Goal: Task Accomplishment & Management: Complete application form

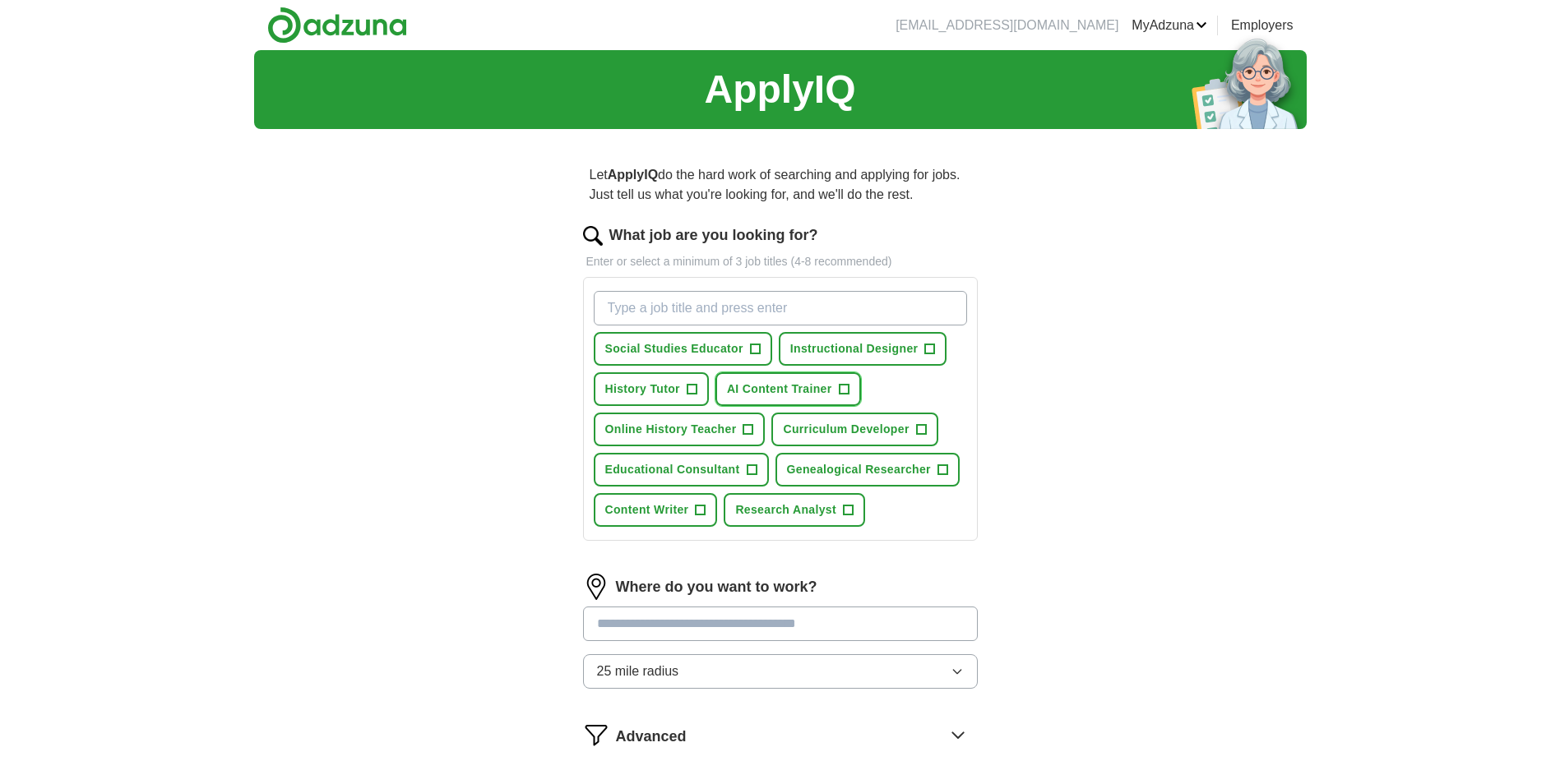
click at [823, 384] on span "AI Content Trainer" at bounding box center [780, 389] width 106 height 18
click at [876, 468] on span "Genealogical Researcher" at bounding box center [858, 470] width 144 height 18
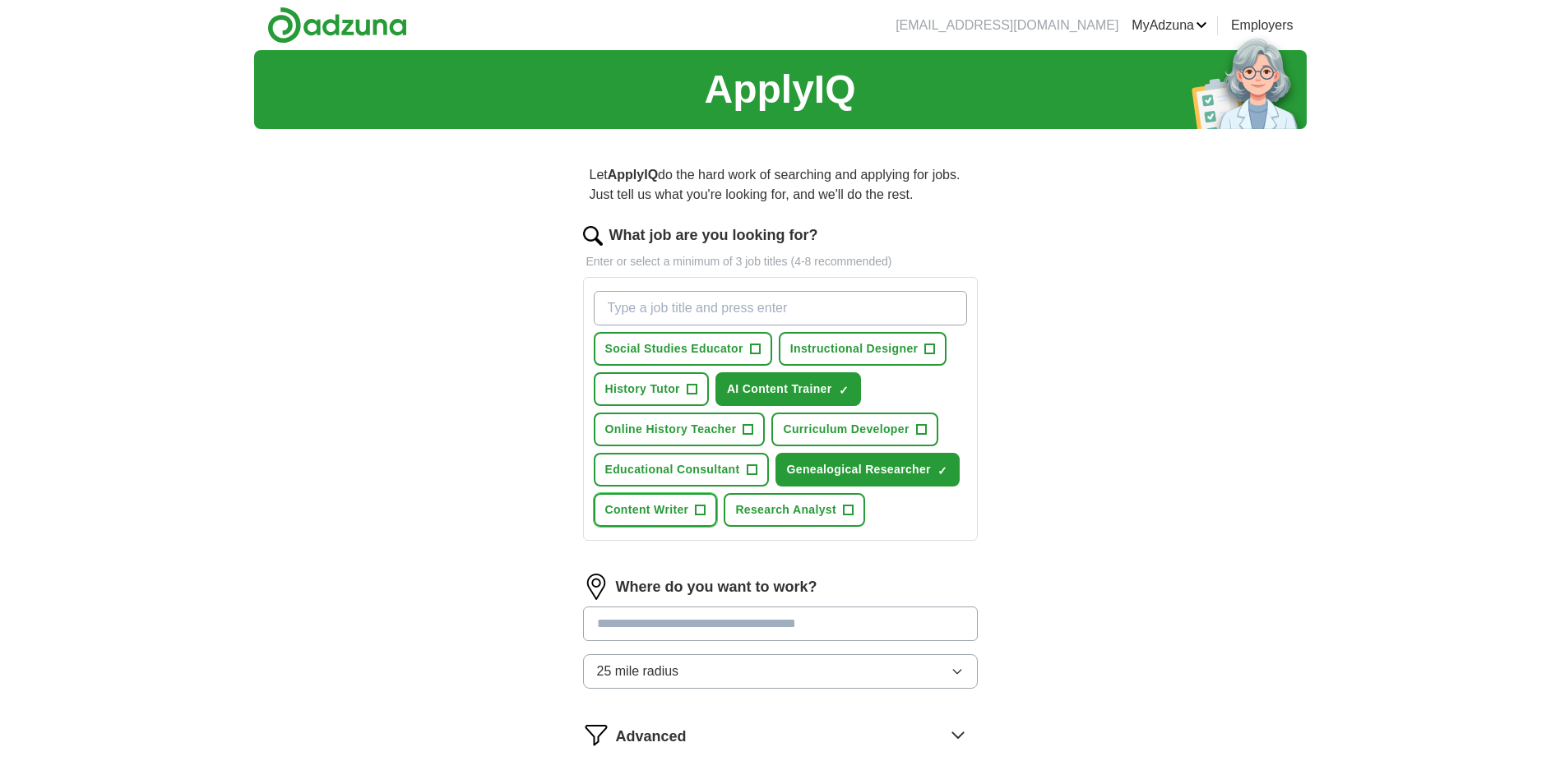
click at [657, 503] on span "Content Writer" at bounding box center [647, 510] width 84 height 18
click at [693, 430] on span "Online History Teacher" at bounding box center [671, 429] width 131 height 18
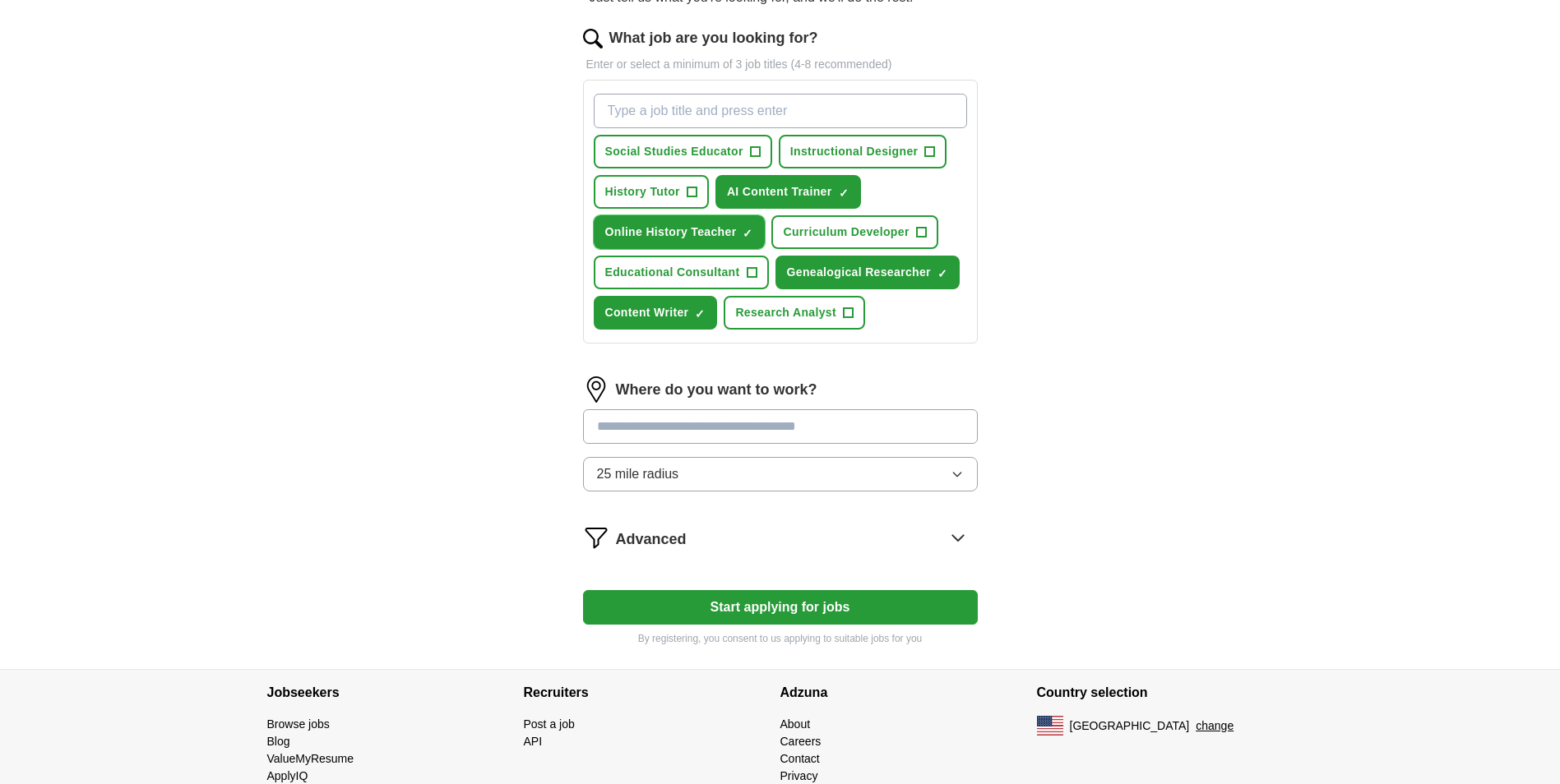
scroll to position [246, 0]
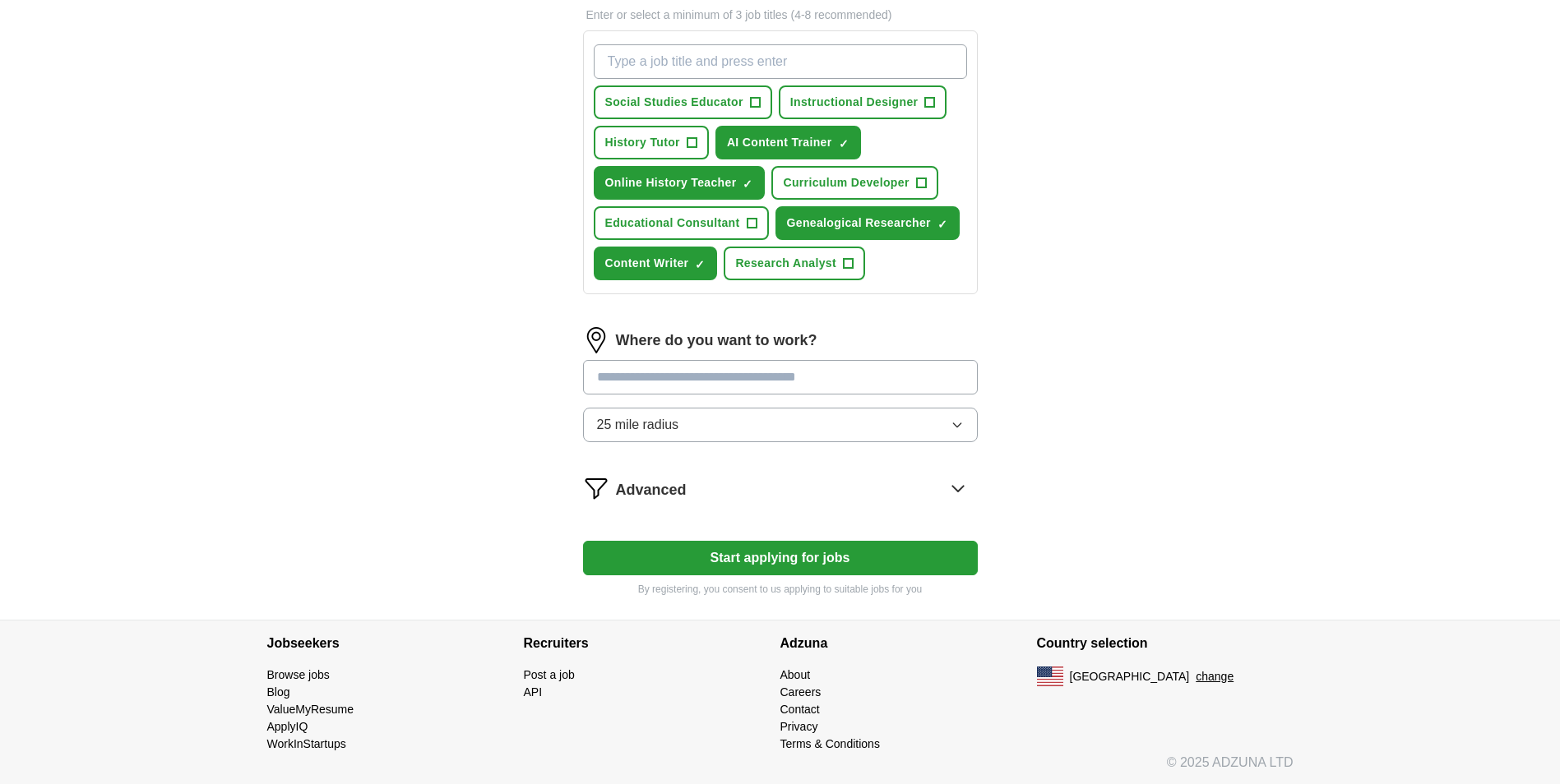
click at [697, 375] on input at bounding box center [780, 376] width 394 height 34
type input "******"
drag, startPoint x: 697, startPoint y: 375, endPoint x: 544, endPoint y: 367, distance: 153.2
click at [544, 367] on div "Let ApplyIQ do the hard work of searching and applying for jobs. Just tell us w…" at bounding box center [780, 257] width 526 height 724
click at [960, 486] on form "What job are you looking for? Enter or select a minimum of 3 job titles (4-8 re…" at bounding box center [780, 286] width 394 height 619
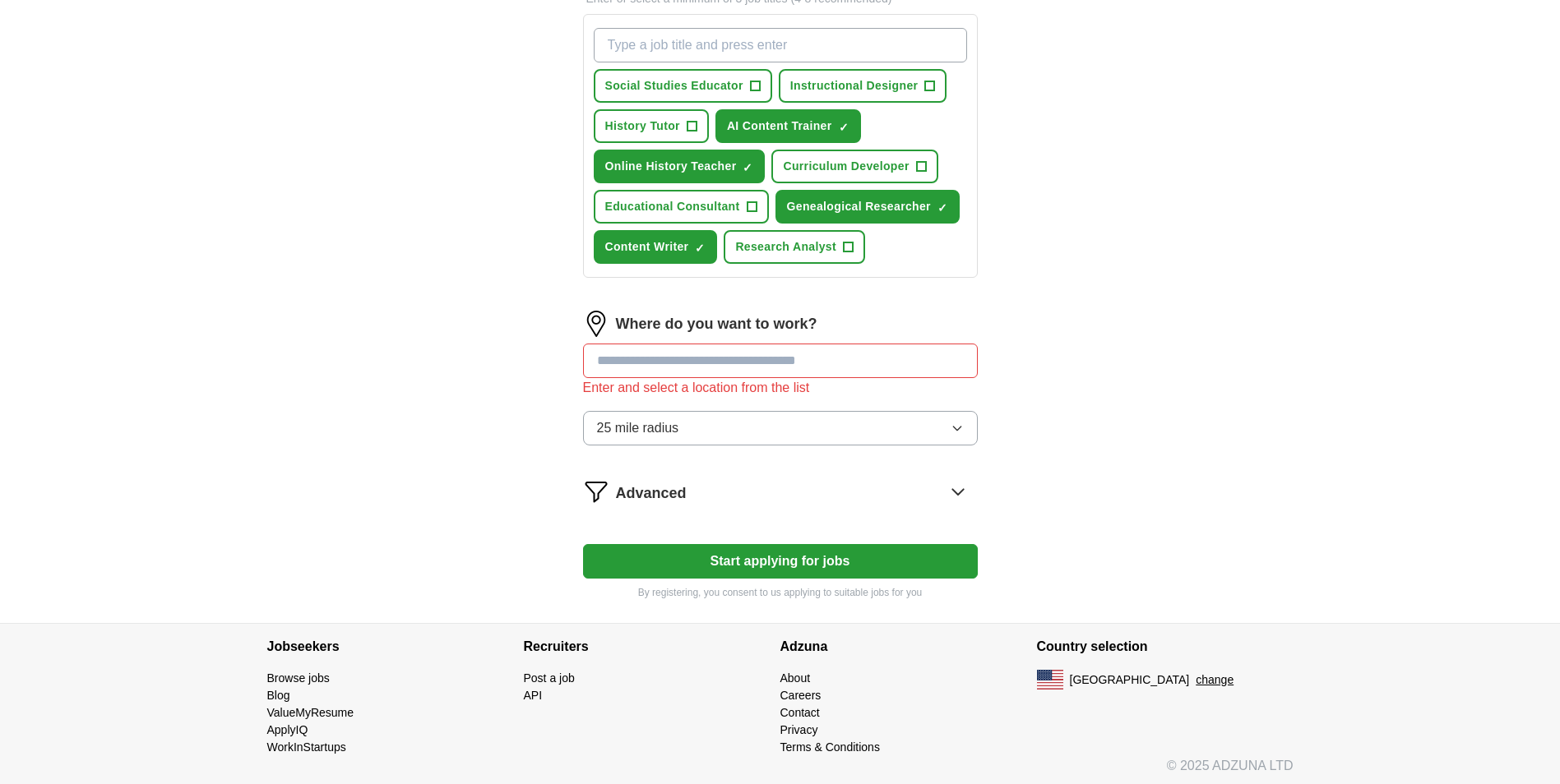
scroll to position [268, 0]
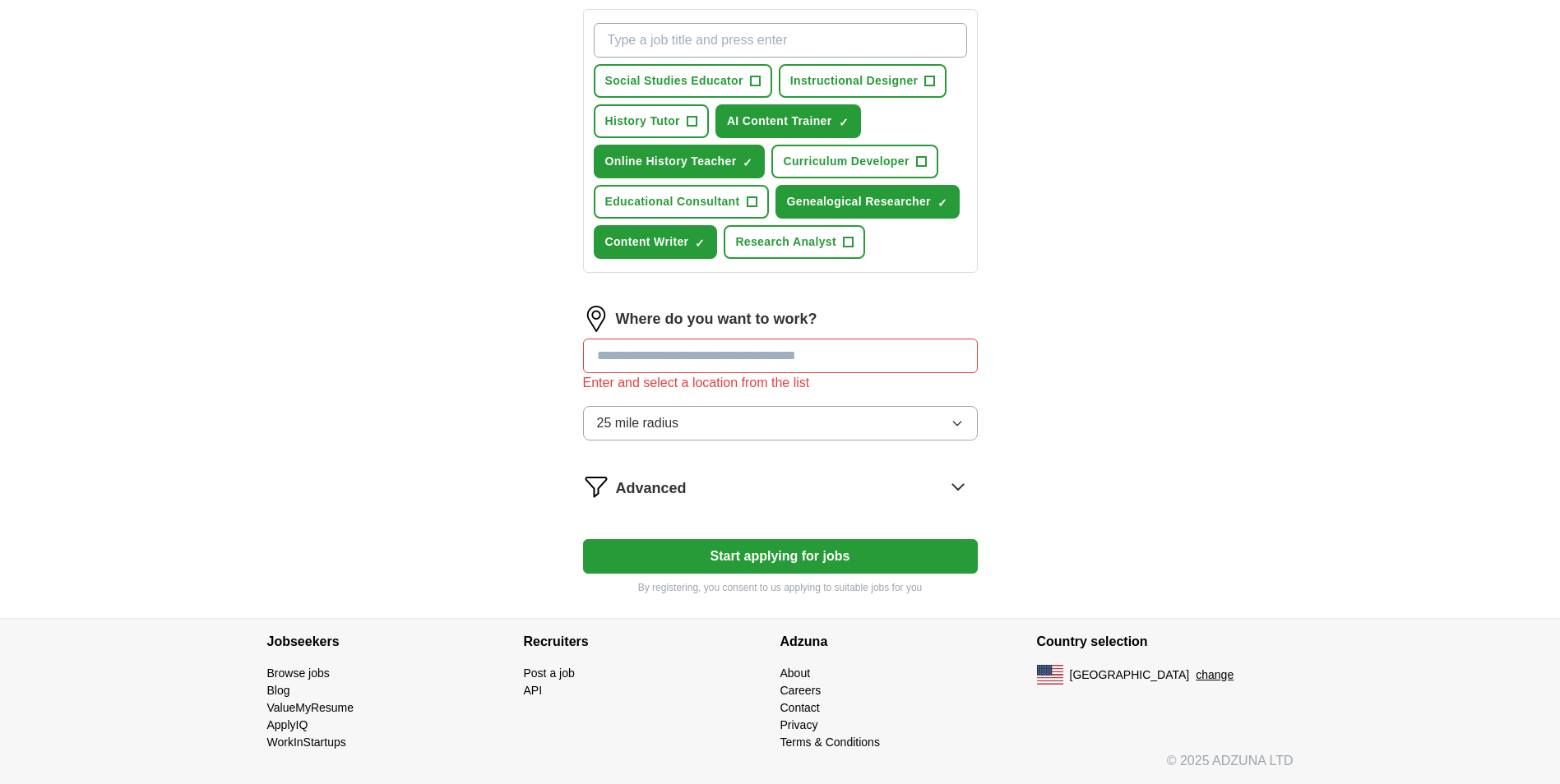
click at [825, 362] on input at bounding box center [780, 355] width 394 height 34
click at [692, 355] on input at bounding box center [780, 355] width 394 height 34
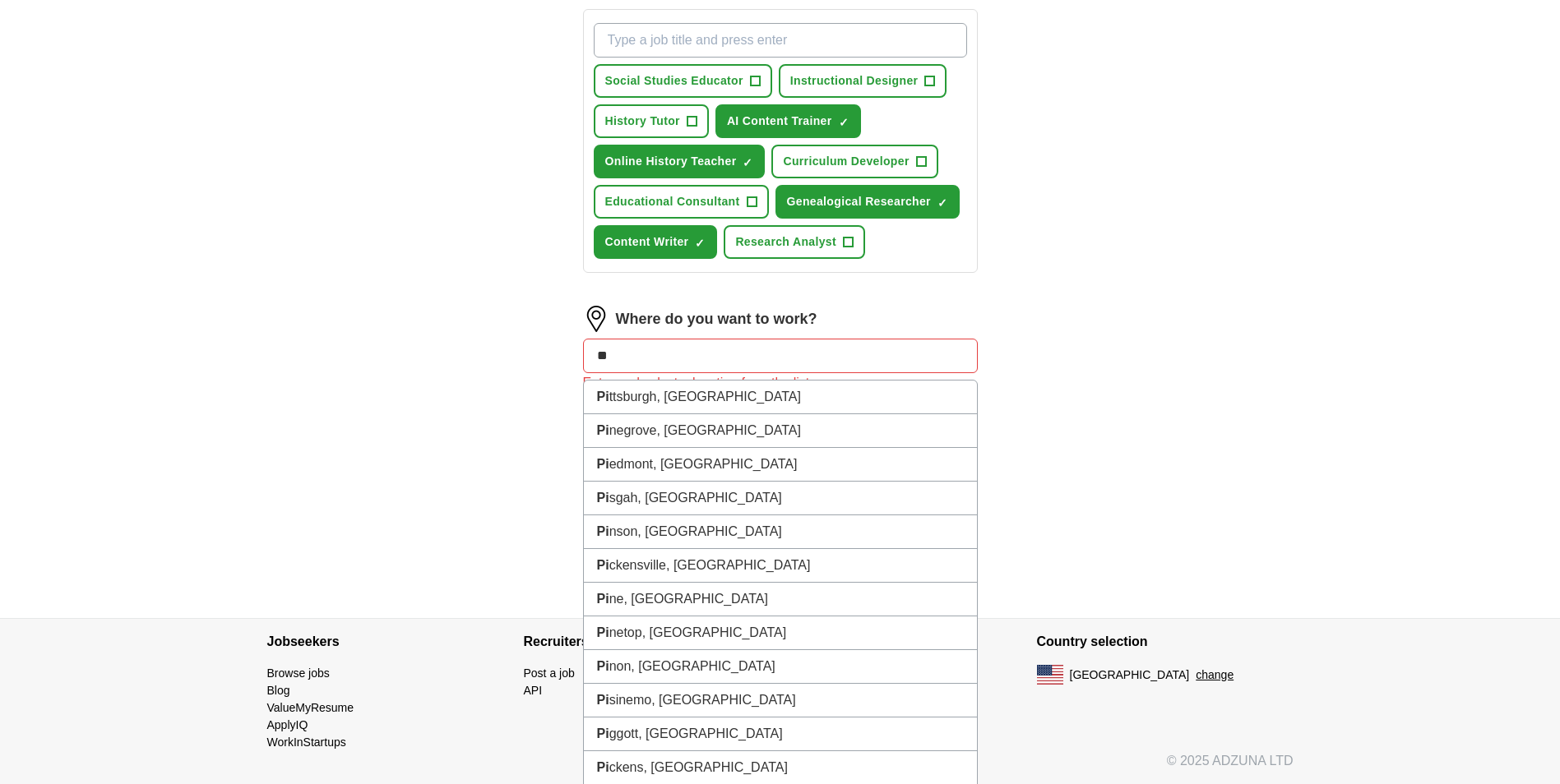
type input "***"
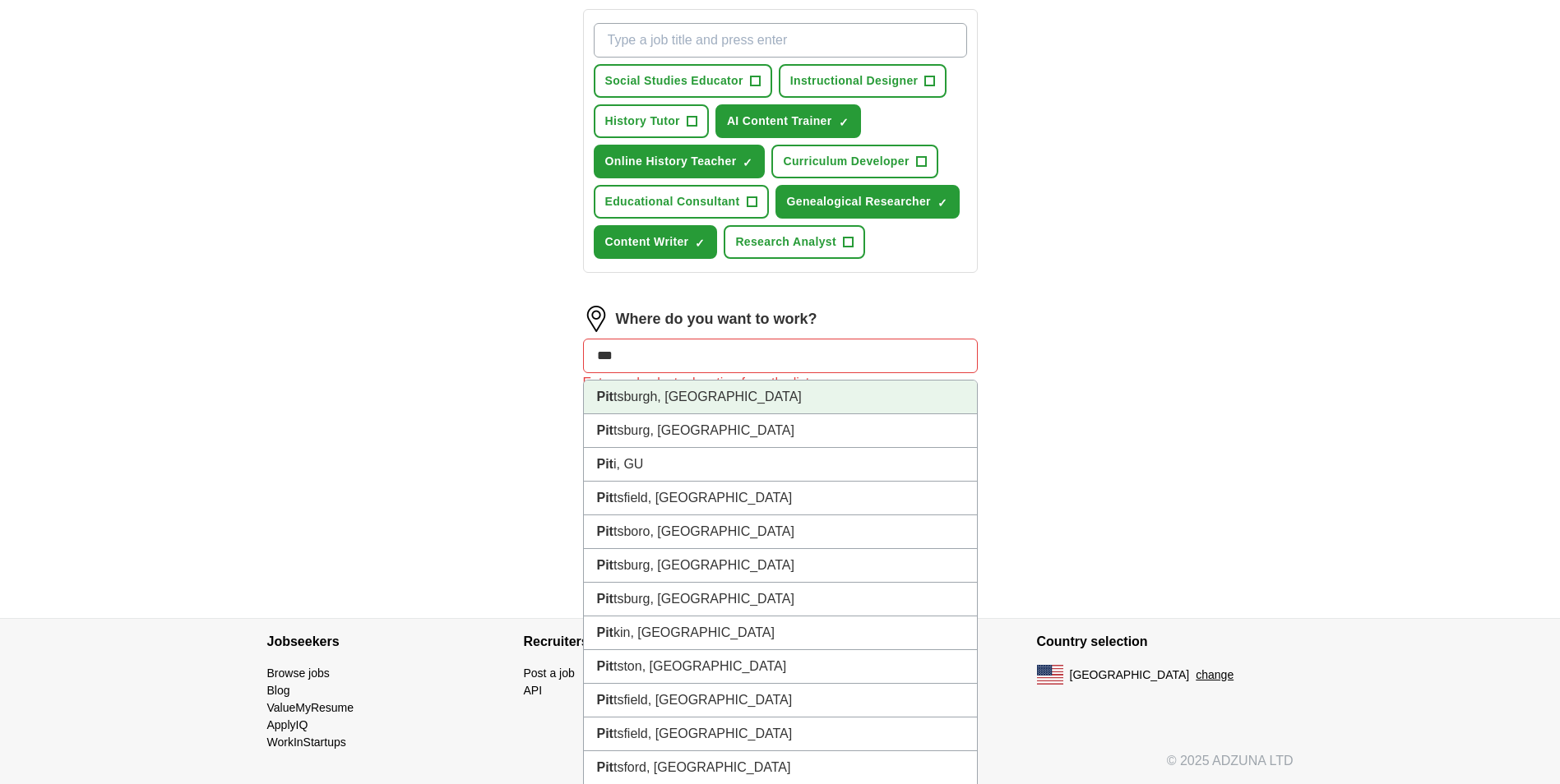
click at [706, 398] on li "[PERSON_NAME], [GEOGRAPHIC_DATA]" at bounding box center [780, 397] width 393 height 33
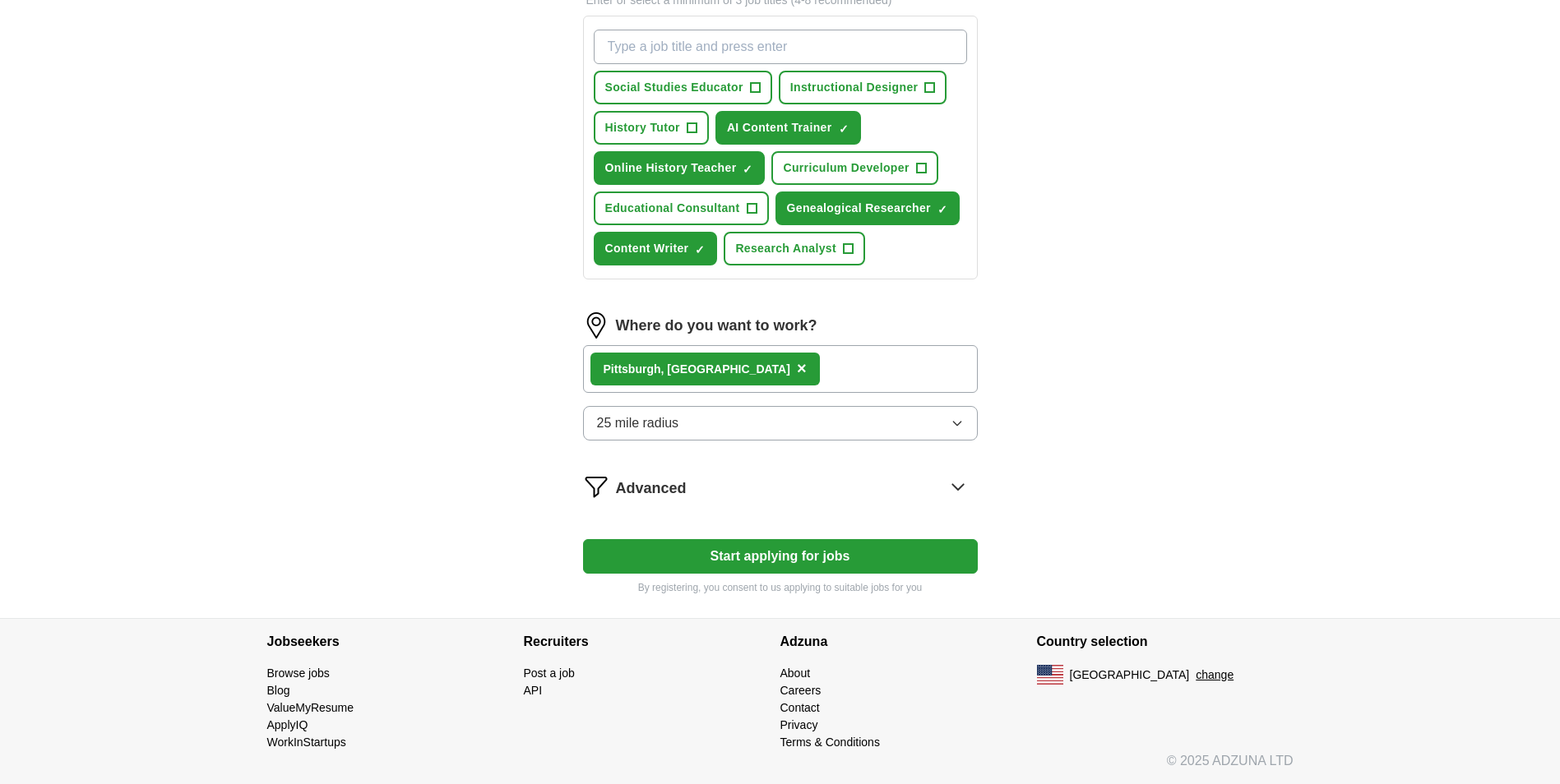
scroll to position [261, 0]
click at [952, 422] on icon "button" at bounding box center [957, 422] width 13 height 13
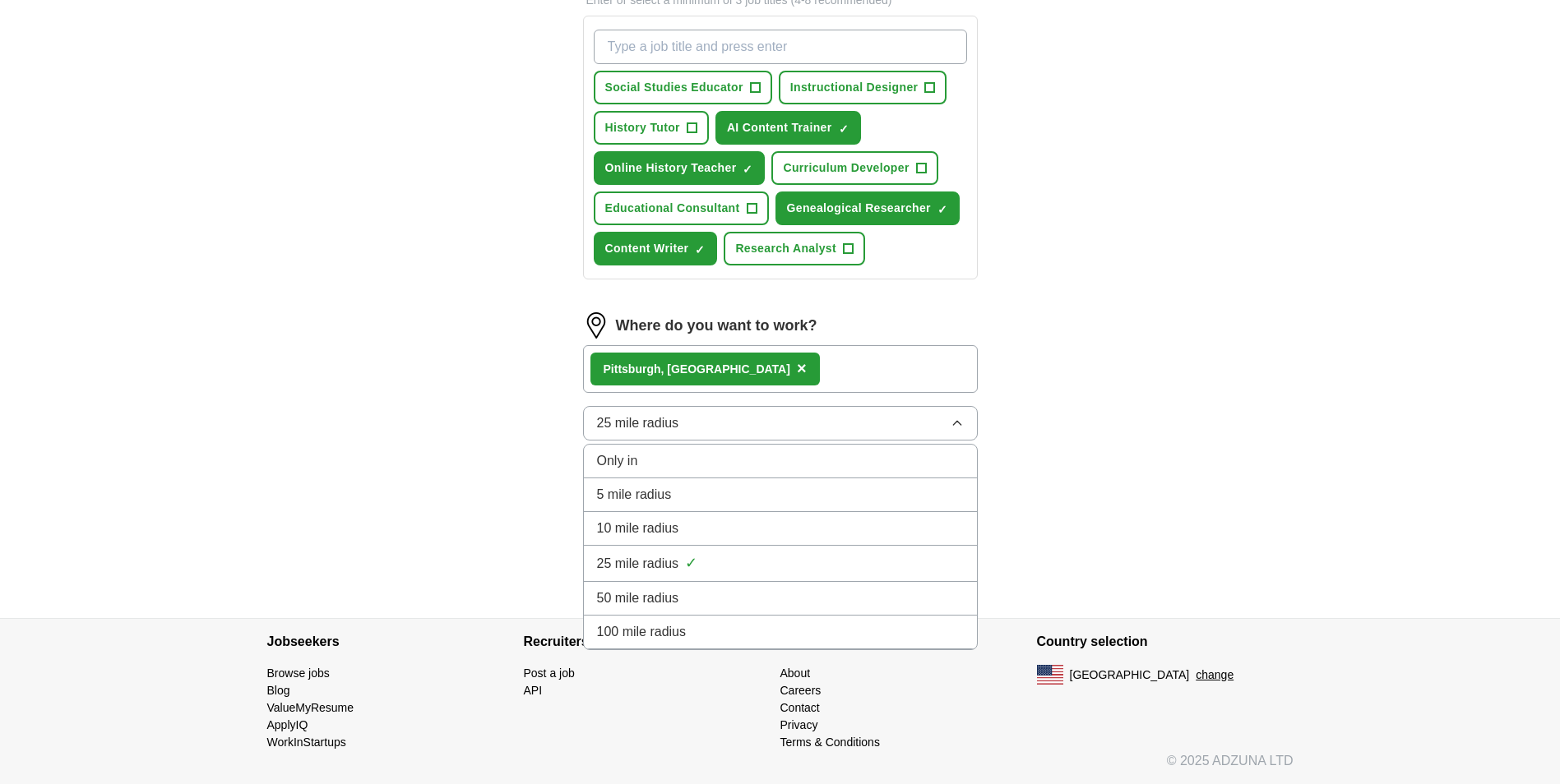
drag, startPoint x: 843, startPoint y: 629, endPoint x: 842, endPoint y: 618, distance: 11.0
click at [843, 626] on div "100 mile radius" at bounding box center [780, 632] width 367 height 20
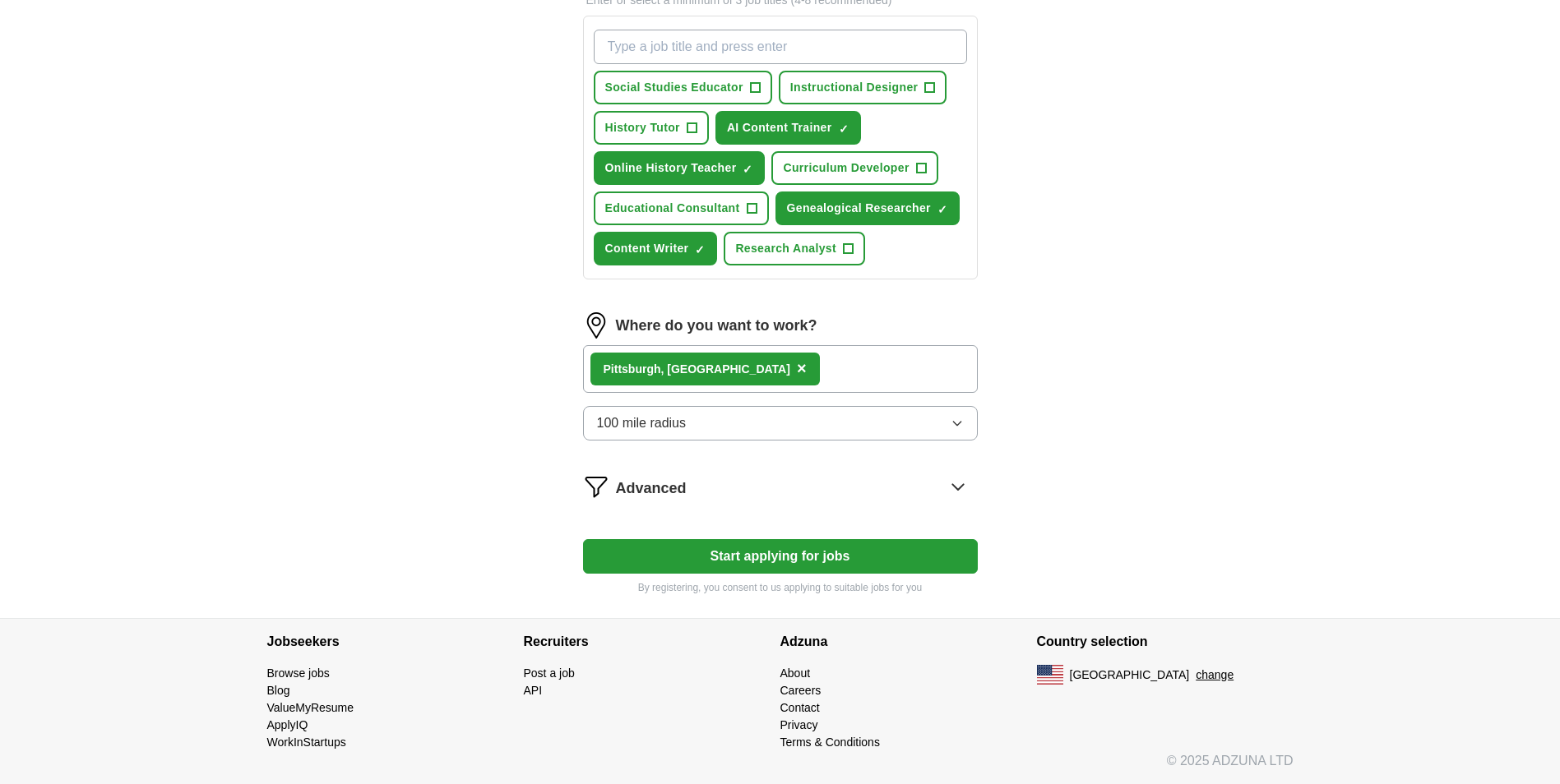
click at [825, 487] on div "Advanced" at bounding box center [797, 486] width 362 height 26
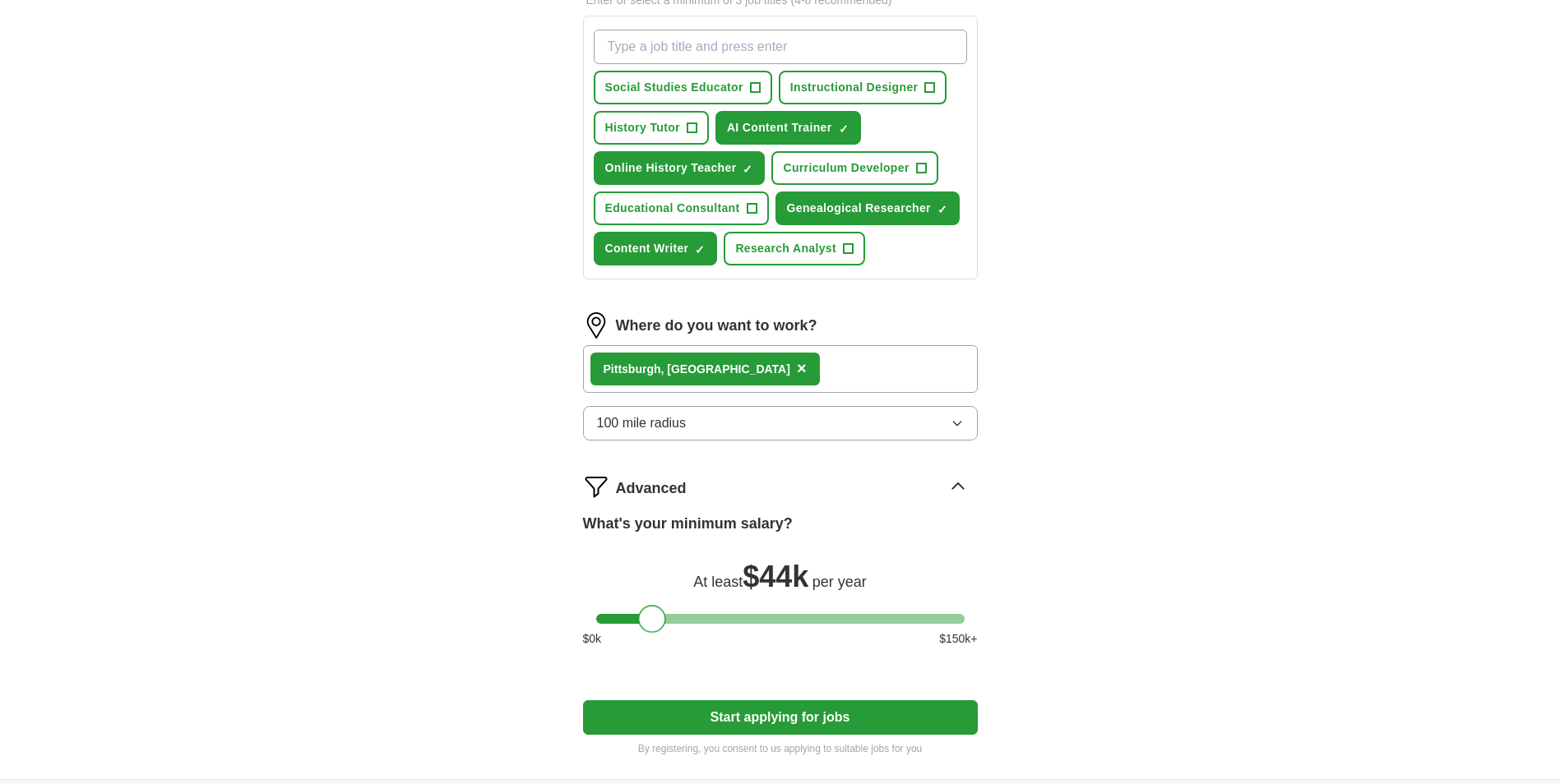
drag, startPoint x: 613, startPoint y: 614, endPoint x: 656, endPoint y: 613, distance: 43.0
click at [656, 613] on div at bounding box center [651, 619] width 28 height 28
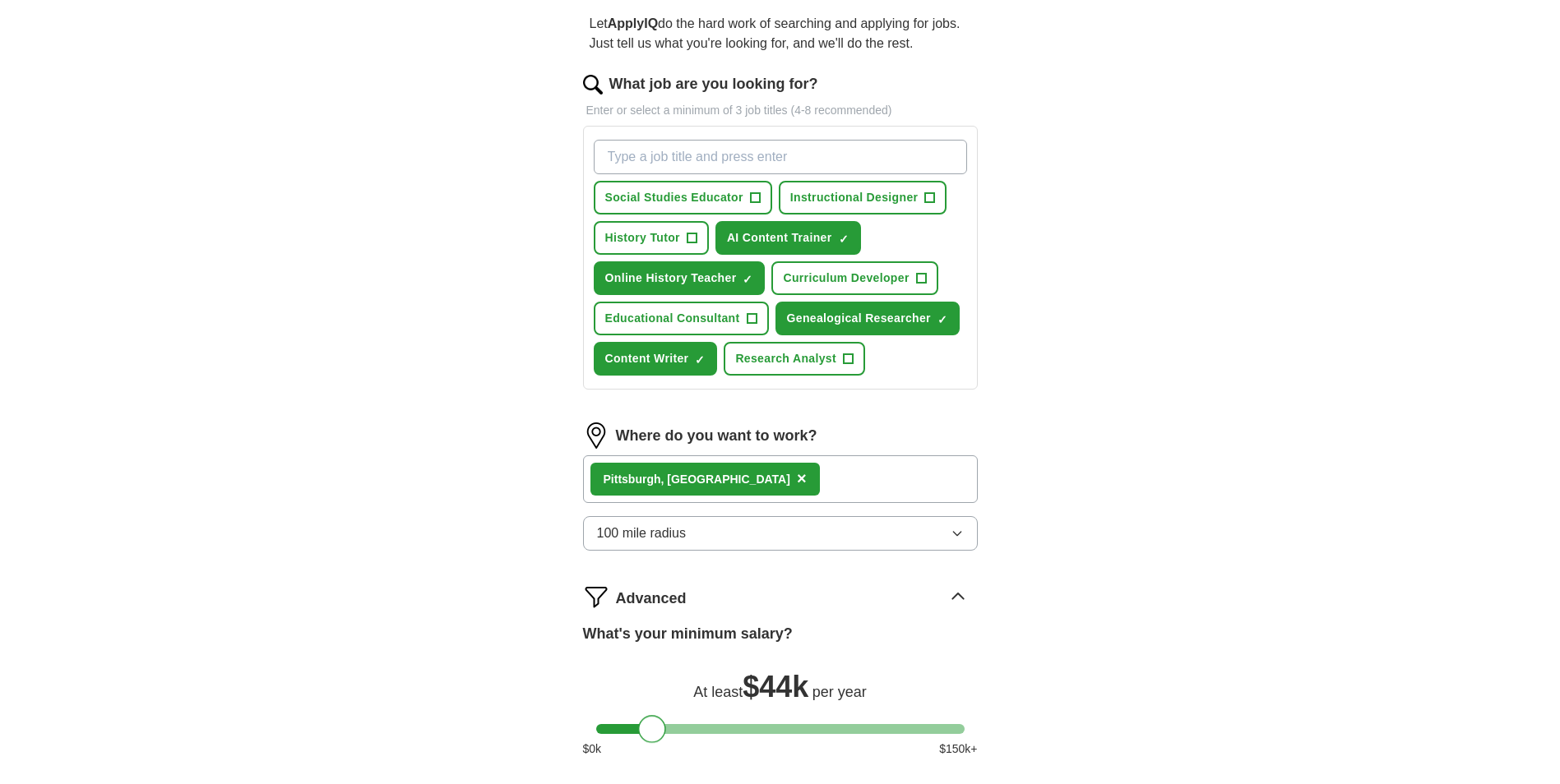
scroll to position [164, 0]
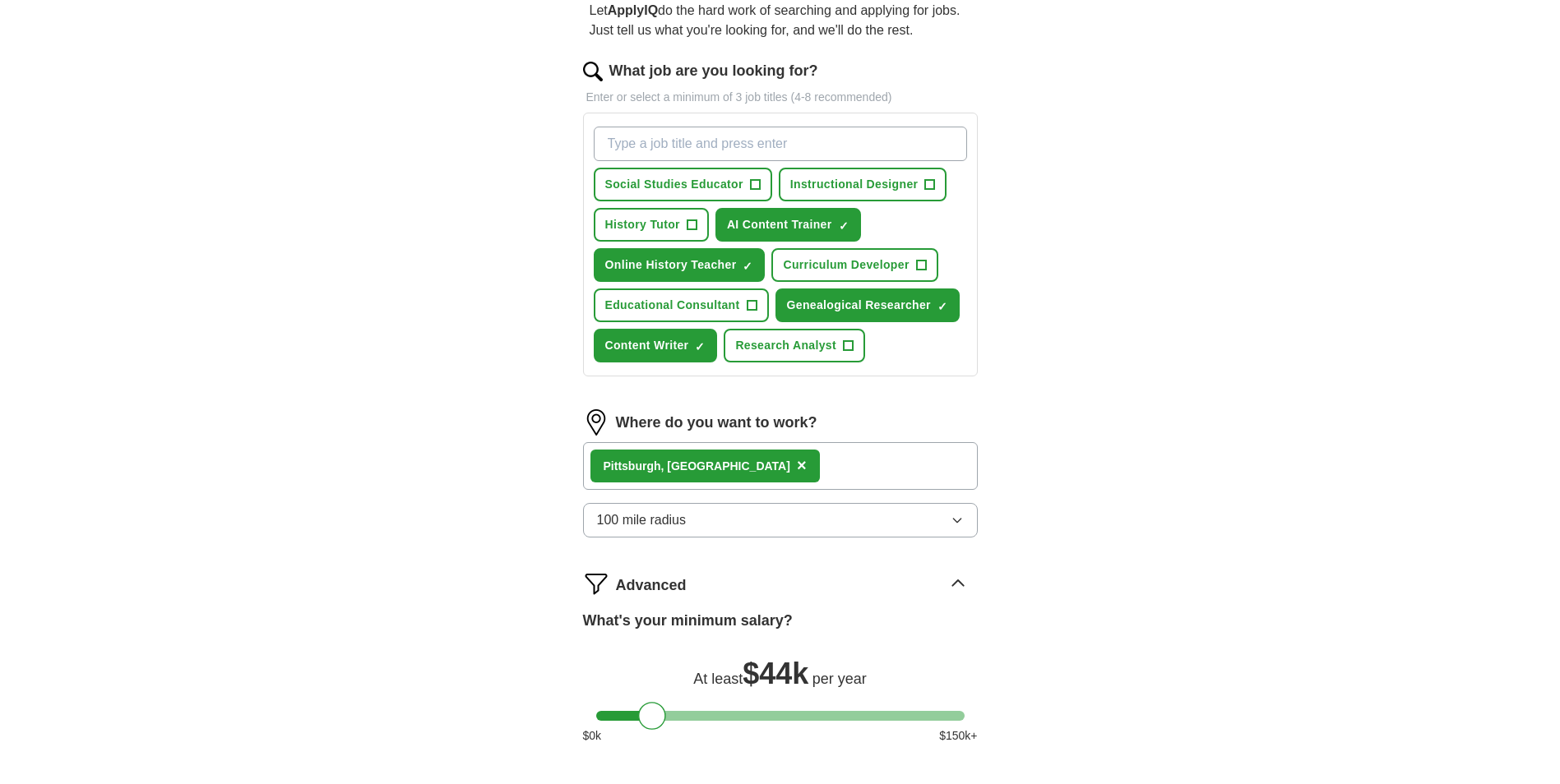
click at [797, 466] on span "×" at bounding box center [802, 465] width 10 height 18
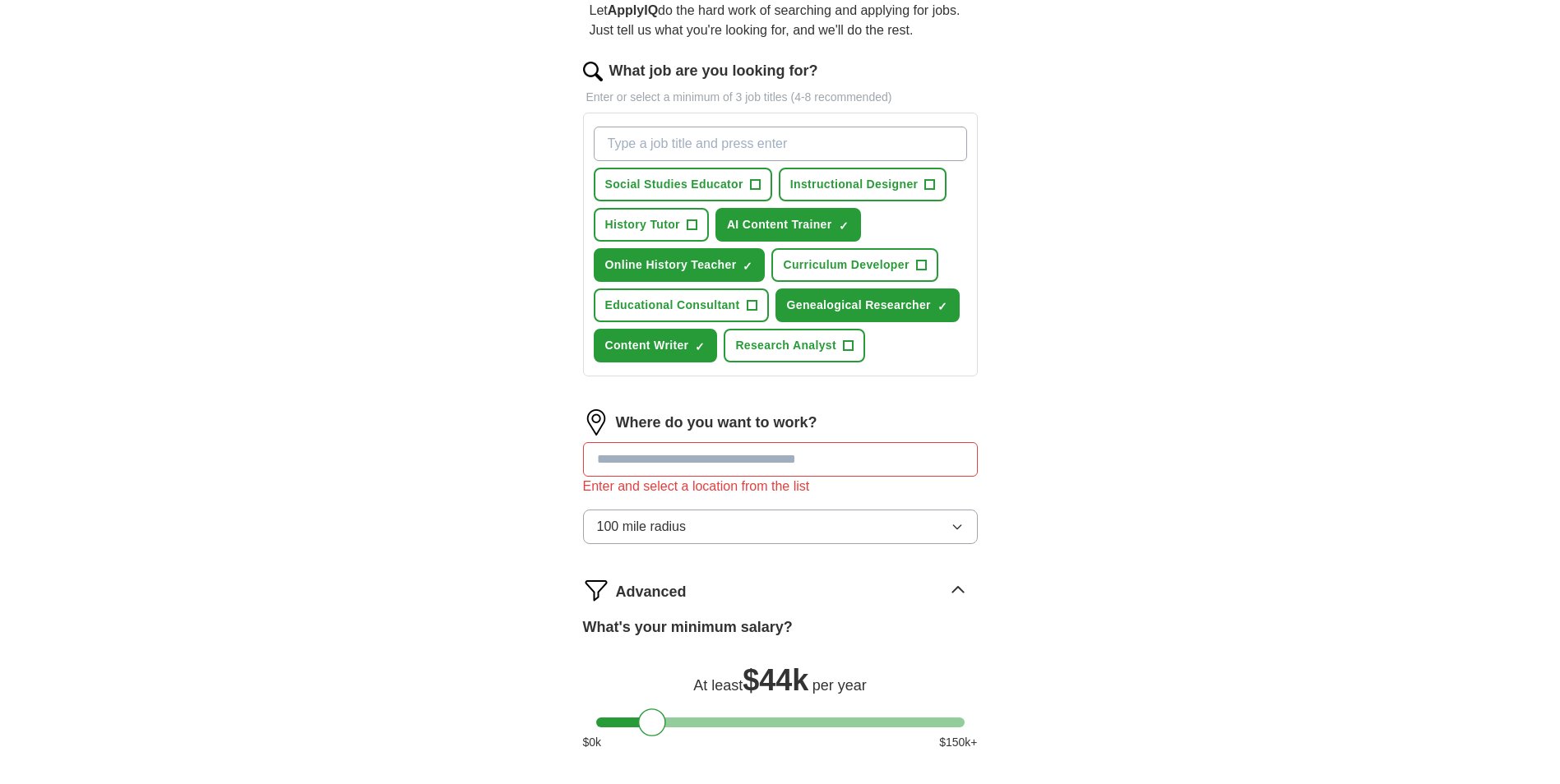
click at [675, 459] on input at bounding box center [780, 458] width 394 height 34
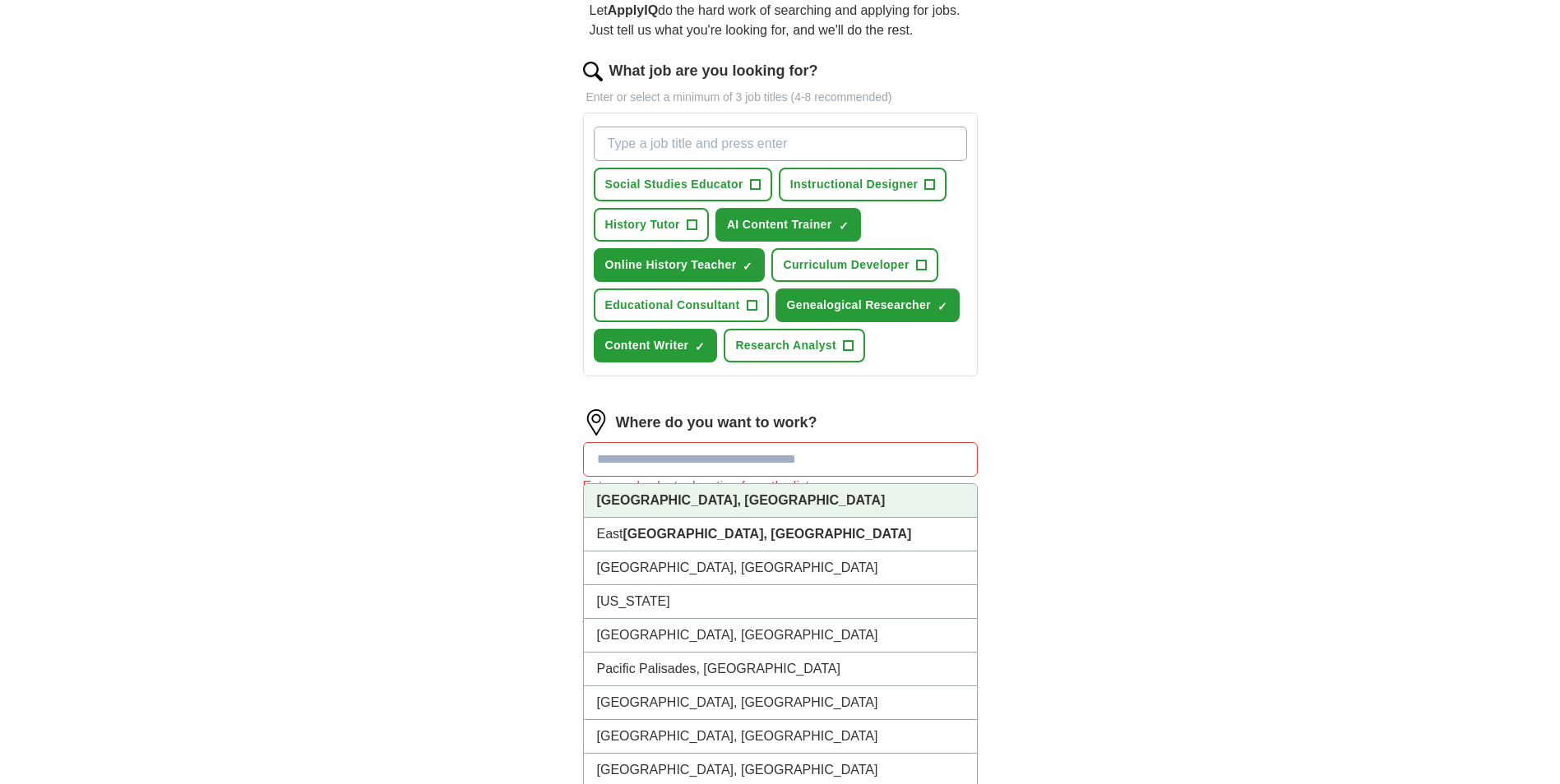
click at [662, 504] on strong "[GEOGRAPHIC_DATA], [GEOGRAPHIC_DATA]" at bounding box center [740, 500] width 289 height 14
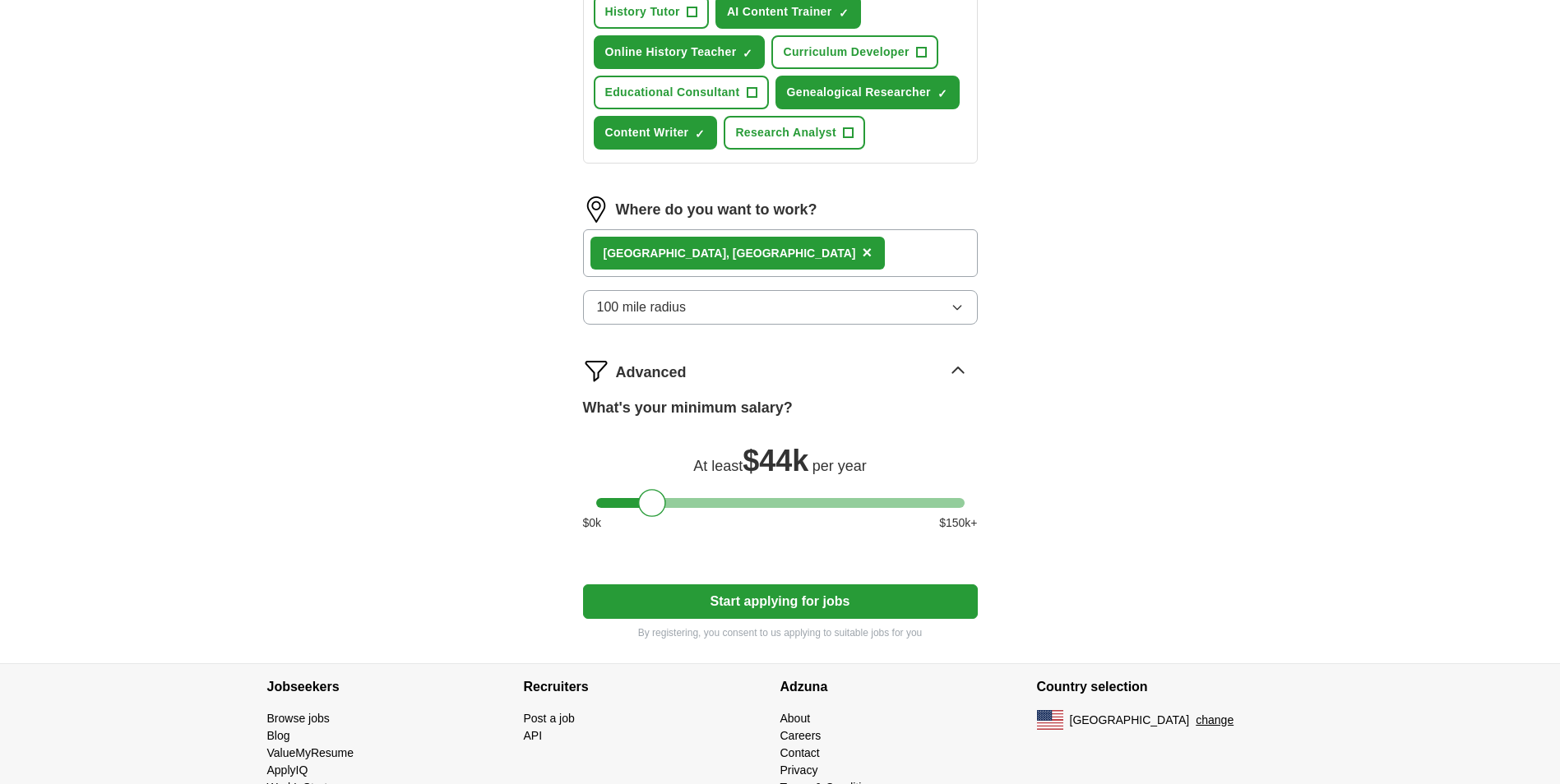
scroll to position [422, 0]
